Goal: Navigation & Orientation: Go to known website

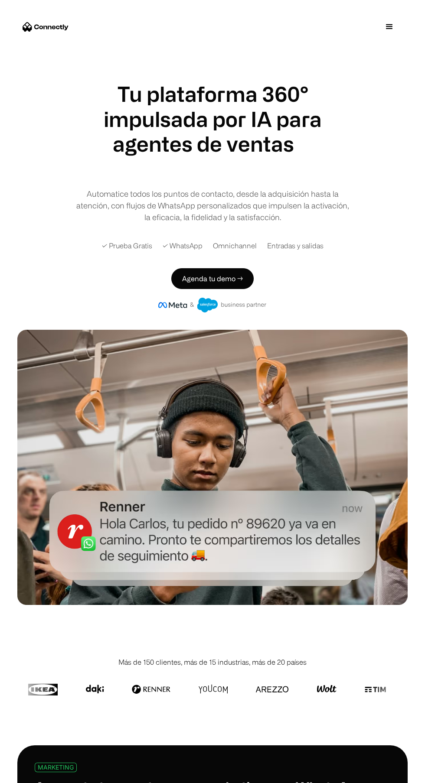
click at [389, 26] on div "menu" at bounding box center [389, 27] width 10 height 10
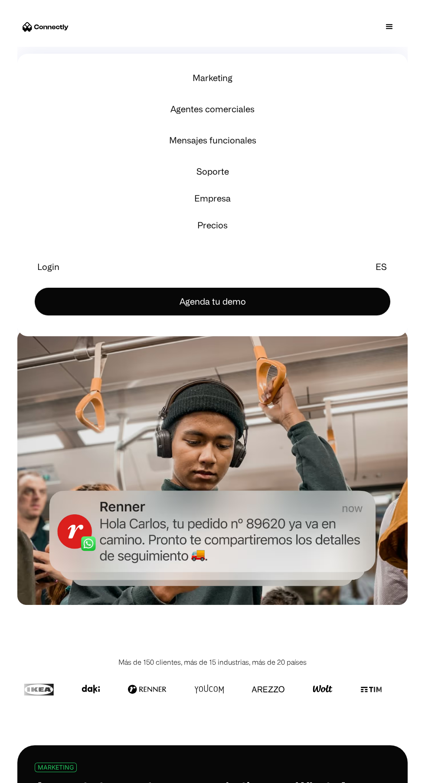
click at [389, 26] on div "menu" at bounding box center [389, 27] width 10 height 10
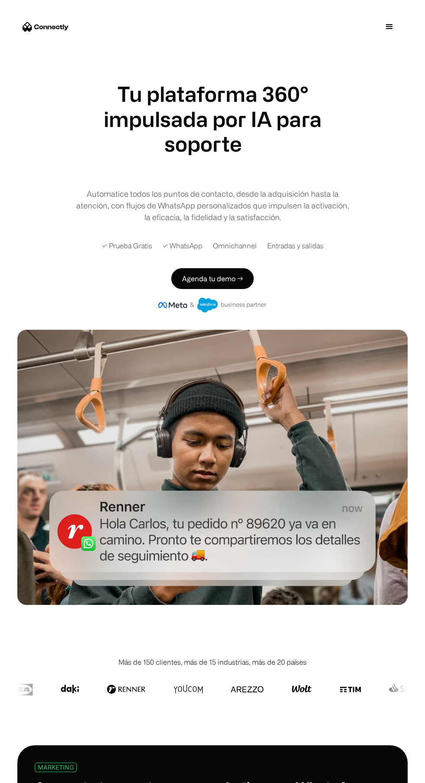
click at [394, 26] on div "menu" at bounding box center [389, 27] width 10 height 10
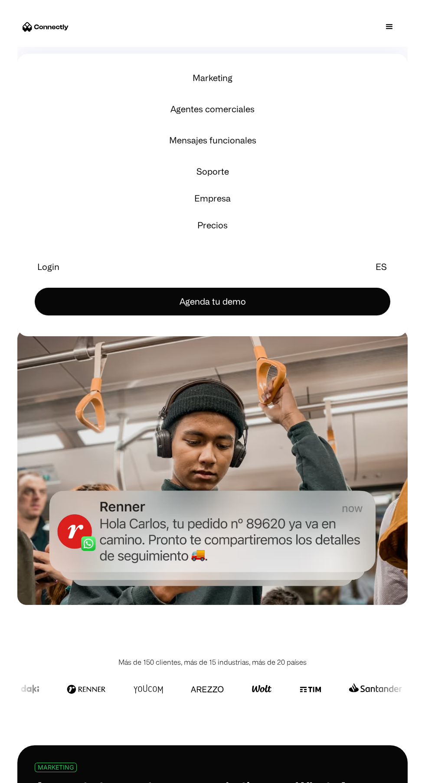
click at [55, 257] on link "Login" at bounding box center [48, 266] width 27 height 21
